Goal: Task Accomplishment & Management: Use online tool/utility

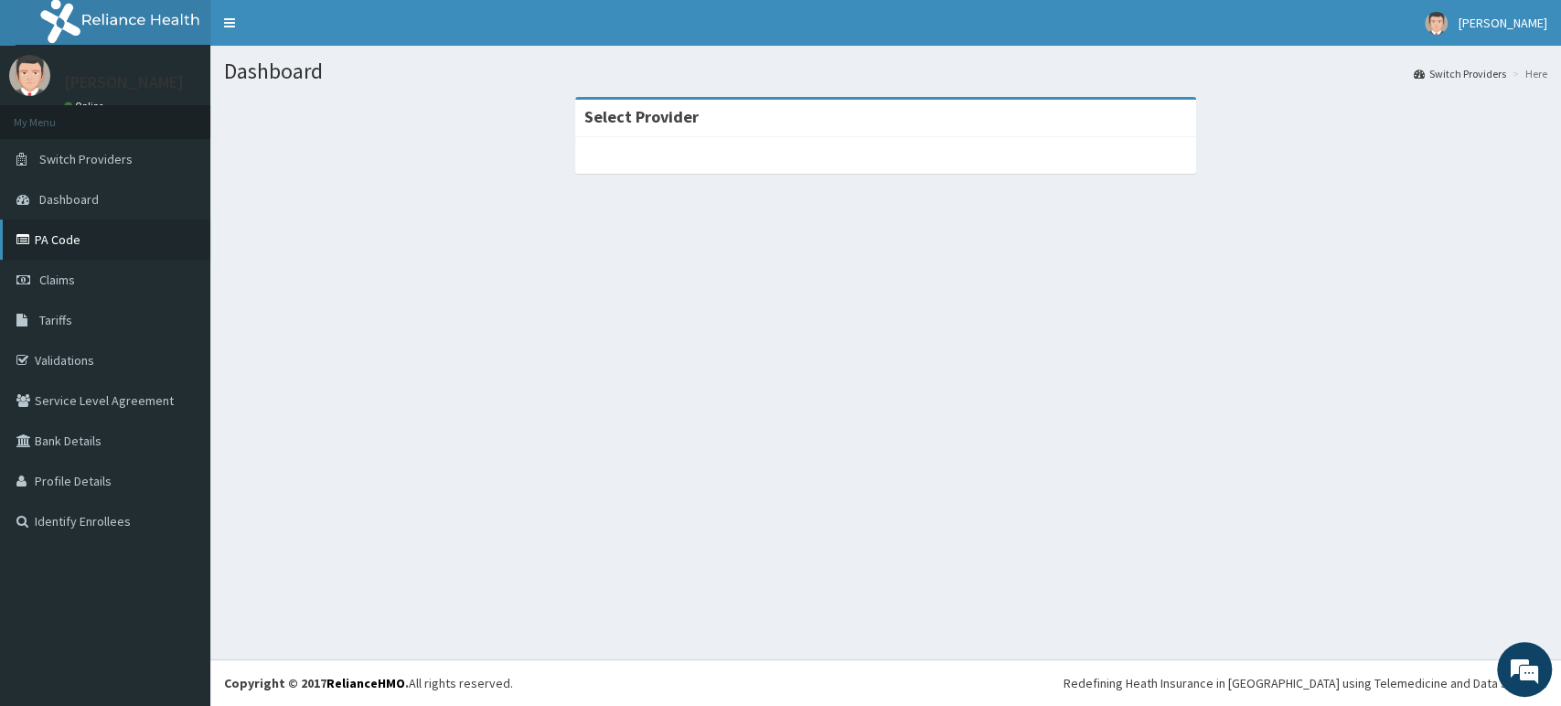
click at [37, 244] on link "PA Code" at bounding box center [105, 239] width 210 height 40
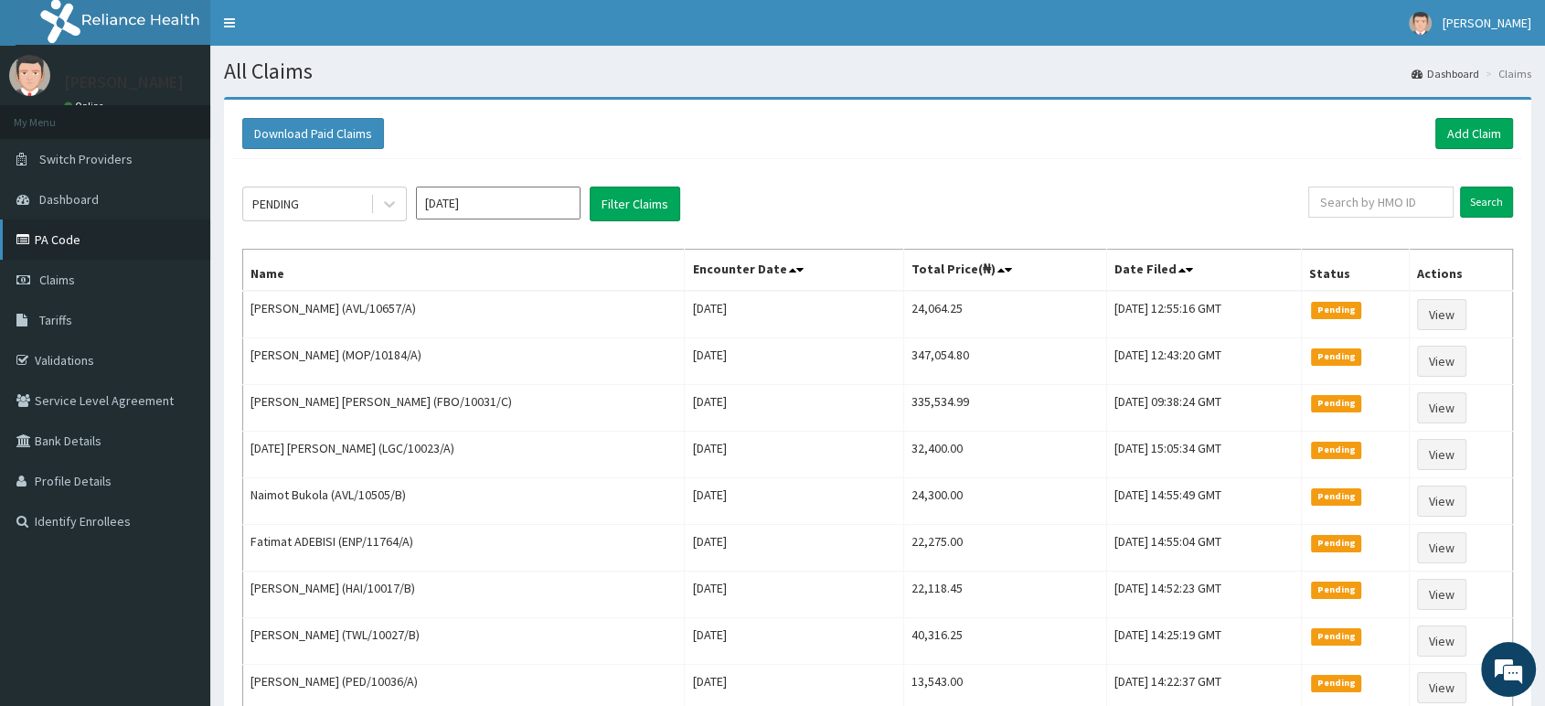
click at [45, 241] on link "PA Code" at bounding box center [105, 239] width 210 height 40
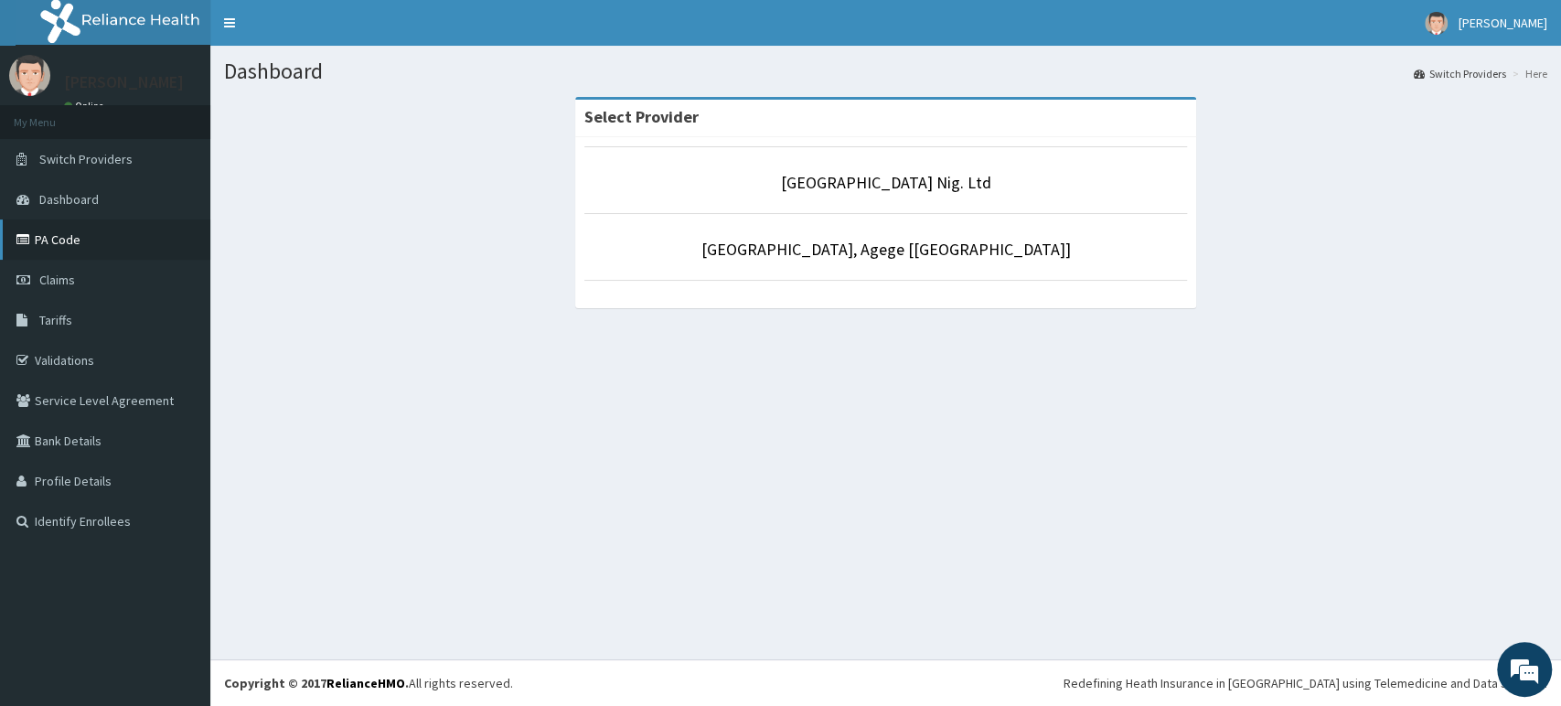
click at [48, 240] on link "PA Code" at bounding box center [105, 239] width 210 height 40
